Goal: Find specific page/section: Find specific page/section

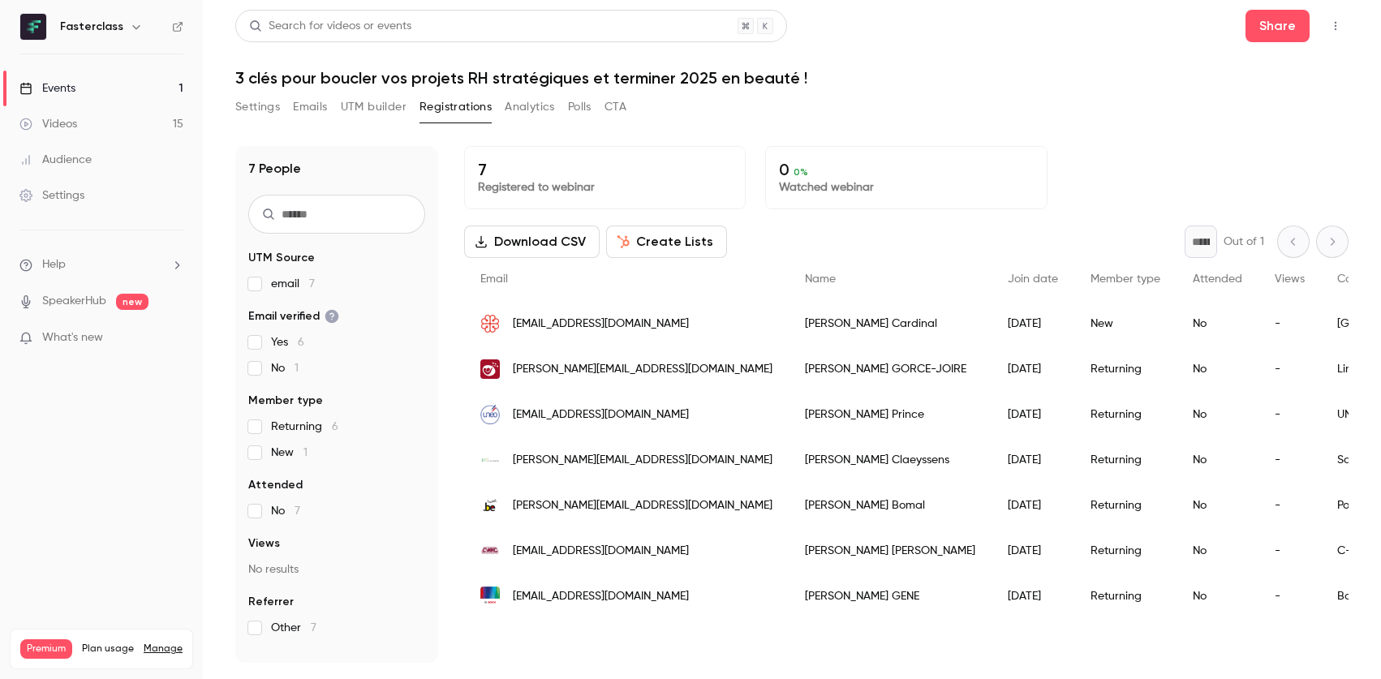
click at [78, 88] on link "Events 1" at bounding box center [101, 89] width 203 height 36
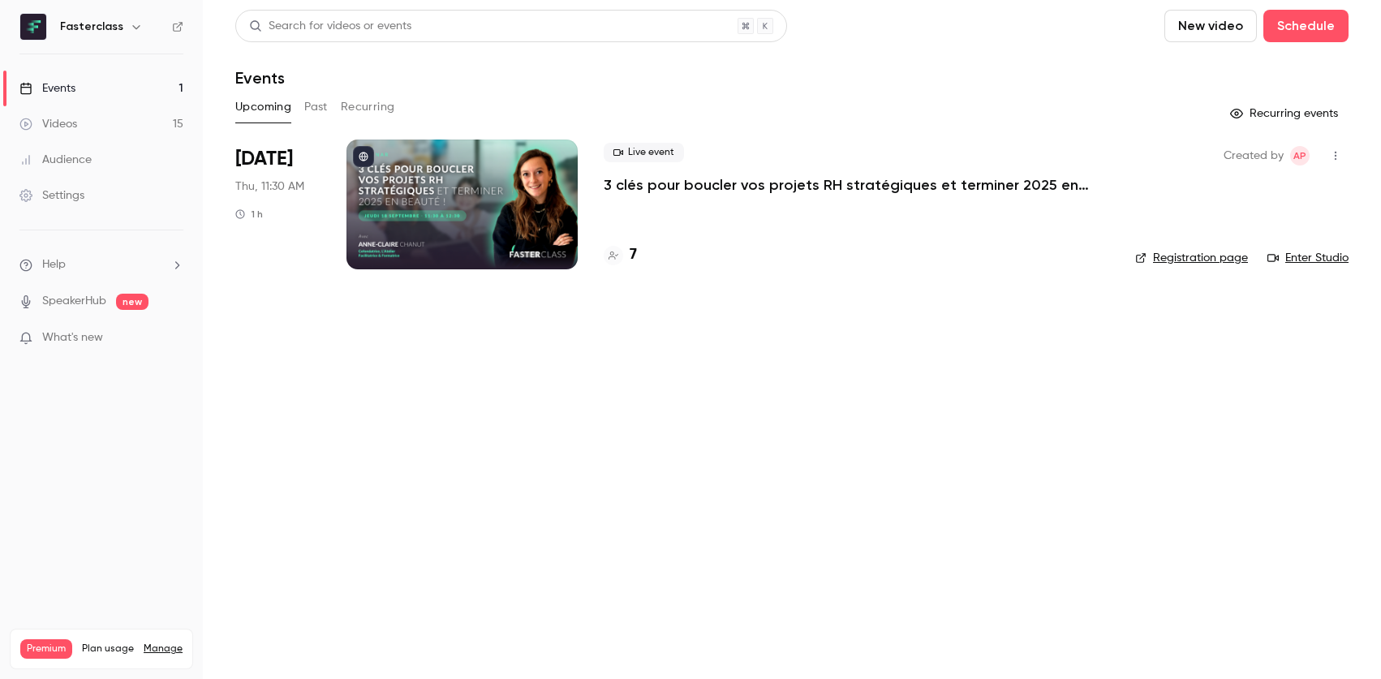
click at [631, 248] on h4 "7" at bounding box center [633, 255] width 7 height 22
